Goal: Find specific page/section: Find specific page/section

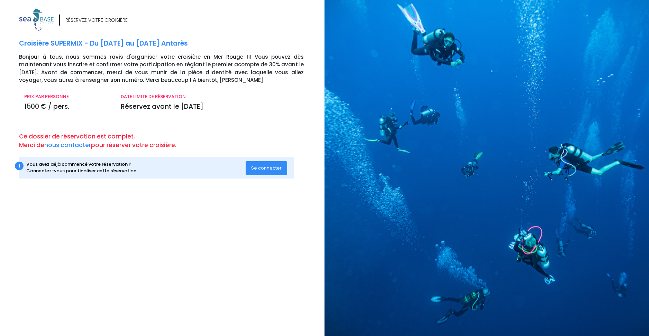
click at [264, 168] on span "Se connecter" at bounding box center [266, 168] width 30 height 7
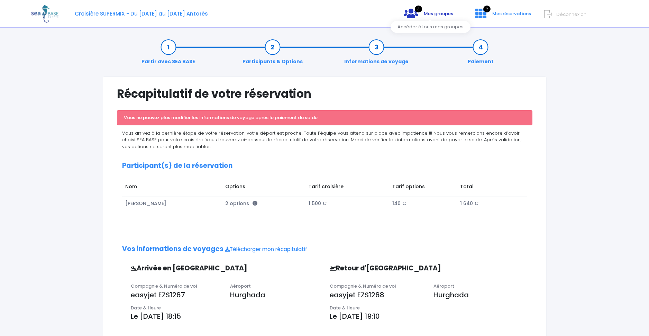
click at [436, 16] on span "Mes groupes" at bounding box center [438, 13] width 29 height 7
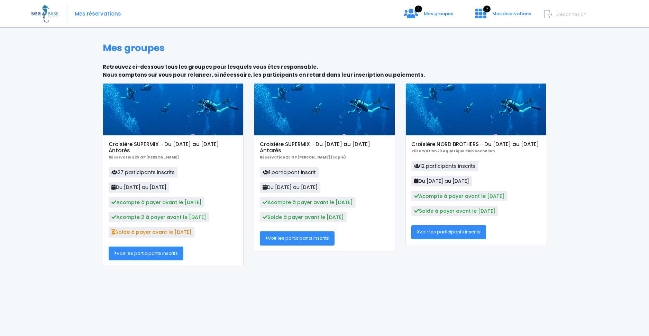
click at [132, 254] on link "Voir les participants inscrits" at bounding box center [146, 254] width 75 height 14
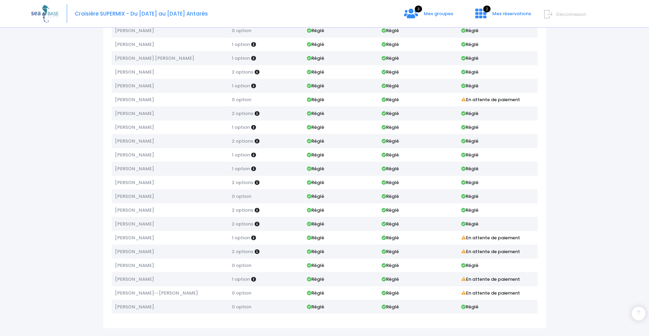
scroll to position [167, 0]
